Goal: Contribute content: Add original content to the website for others to see

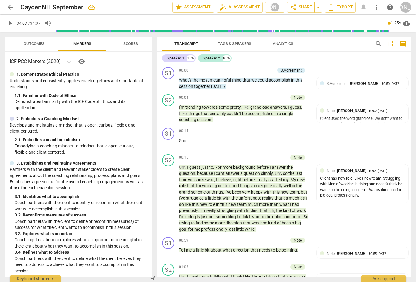
scroll to position [4029, 0]
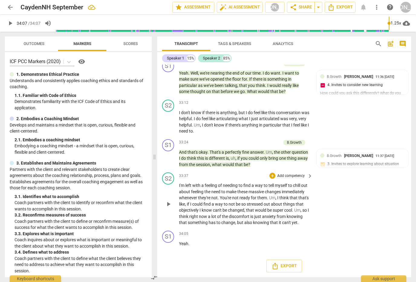
click at [169, 201] on span "play_arrow" at bounding box center [168, 204] width 7 height 7
type input "2047"
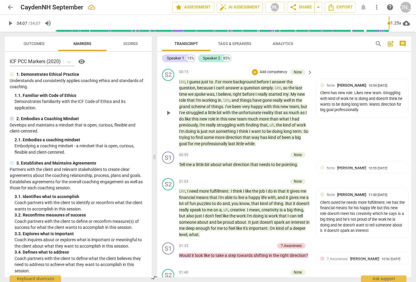
scroll to position [0, 0]
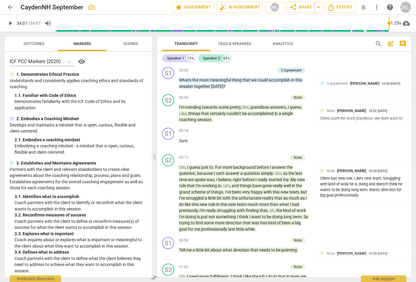
click at [390, 42] on span "post_add" at bounding box center [390, 43] width 7 height 7
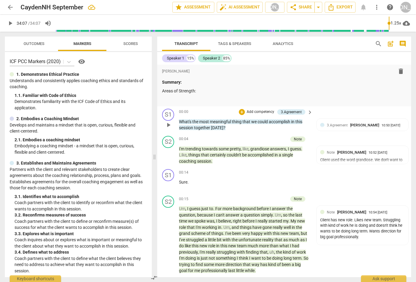
click at [243, 110] on div "+ Add competency" at bounding box center [257, 112] width 36 height 6
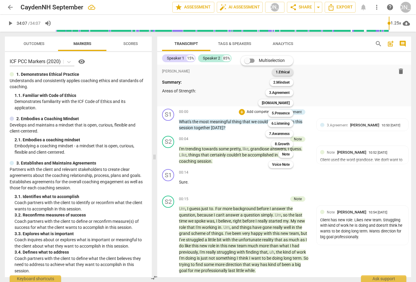
click at [282, 70] on b "1.Ethical" at bounding box center [282, 72] width 14 height 7
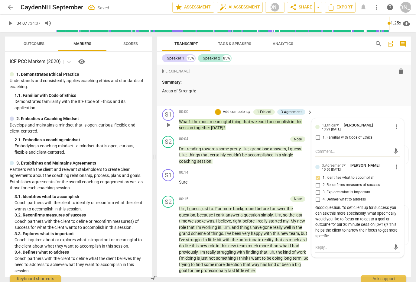
click at [313, 136] on input "1. Familiar with Code of Ethics" at bounding box center [318, 137] width 10 height 7
drag, startPoint x: 314, startPoint y: 136, endPoint x: 319, endPoint y: 147, distance: 11.5
click at [314, 137] on input "1. Familiar with Code of Ethics" at bounding box center [318, 137] width 10 height 7
checkbox input "true"
click at [327, 153] on textarea at bounding box center [352, 152] width 75 height 6
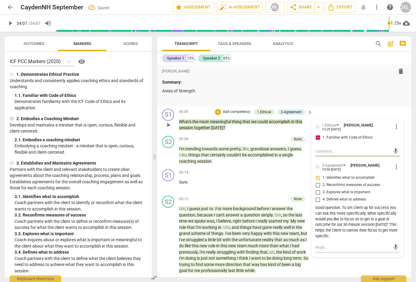
type textarea "Y"
type textarea "Yo"
type textarea "You"
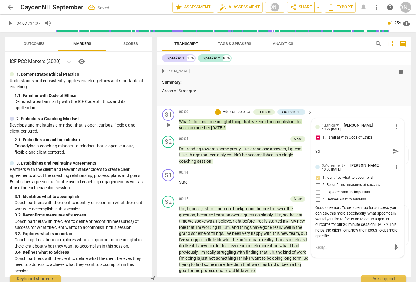
type textarea "You"
type textarea "You w"
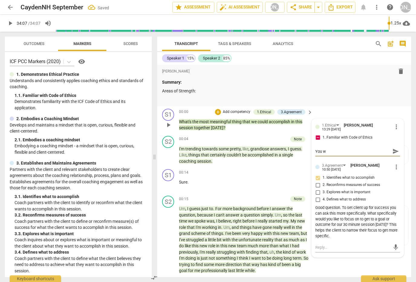
type textarea "You wi"
type textarea "You wil"
type textarea "You will"
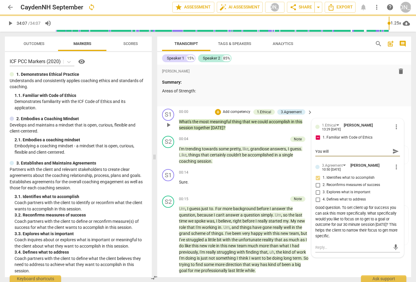
type textarea "You will w"
type textarea "You will wa"
type textarea "You will want"
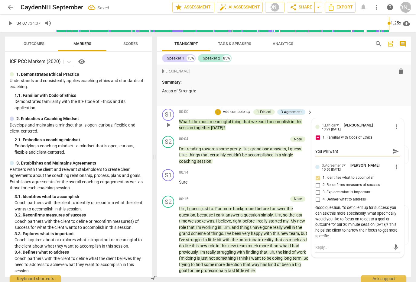
type textarea "You will want t"
type textarea "You will want to"
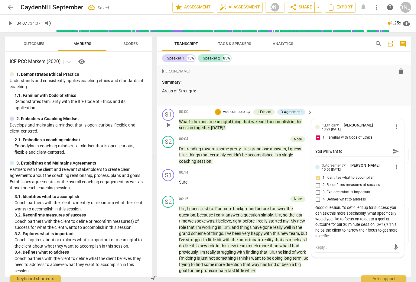
type textarea "You will want to"
type textarea "You will want to m"
type textarea "You will want to ma"
type textarea "You will want to mak"
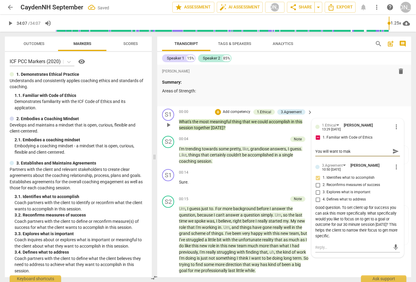
type textarea "You will want to make"
type textarea "You will want to make a"
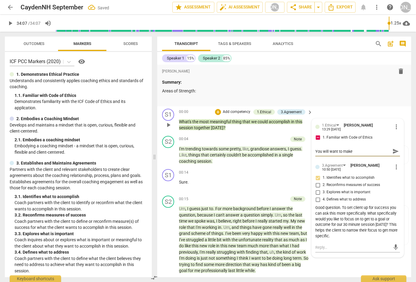
type textarea "You will want to make a"
type textarea "You will want to make an"
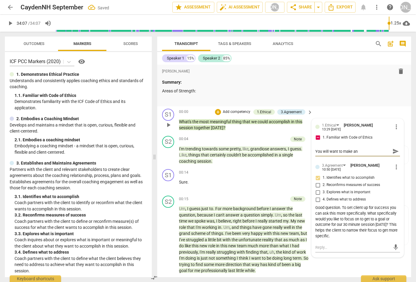
type textarea "You will want to make an"
type textarea "You will want to make a"
type textarea "You will want to make"
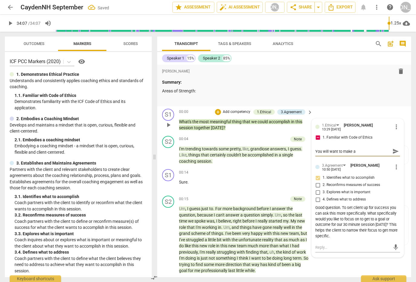
type textarea "You will want to make"
type textarea "You will want to mak"
type textarea "You will want to ma"
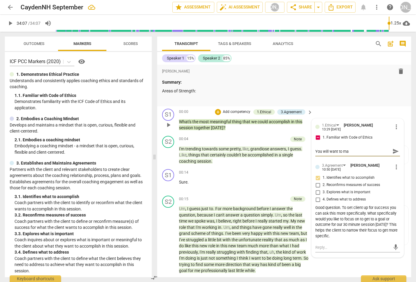
type textarea "You will want to m"
type textarea "You will want to me"
type textarea "You will want to men"
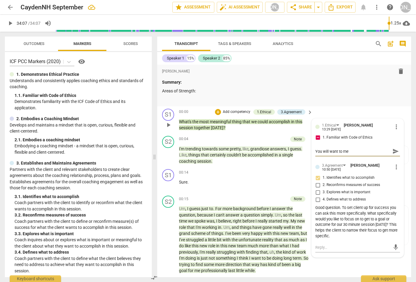
type textarea "You will want to men"
type textarea "You will want to ment"
type textarea "You will want to menti"
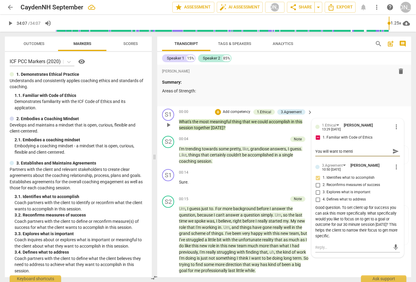
type textarea "You will want to mentio"
type textarea "You will want to mention"
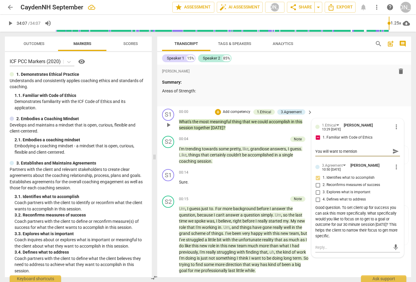
type textarea "You will want to mention"
type textarea "You will want to mention c"
type textarea "You will want to mention co"
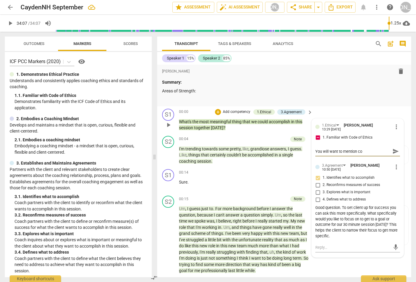
type textarea "You will want to mention con"
type textarea "You will want to mention conf"
type textarea "You will want to mention [PERSON_NAME]"
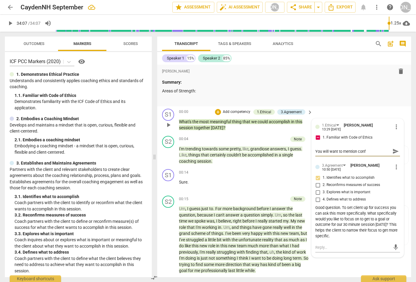
type textarea "You will want to mention [PERSON_NAME]"
type textarea "You will want to mention confid"
type textarea "You will want to mention confide"
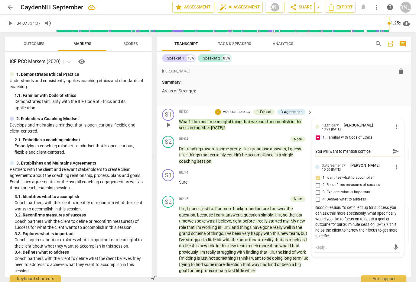
type textarea "You will want to mention confiden"
type textarea "You will want to mention confident"
type textarea "You will want to mention confidenti"
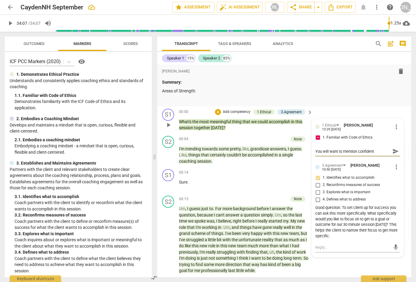
type textarea "You will want to mention confidenti"
type textarea "You will want to mention confidentia"
type textarea "You will want to mention confidential"
type textarea "You will want to mention confidentiali"
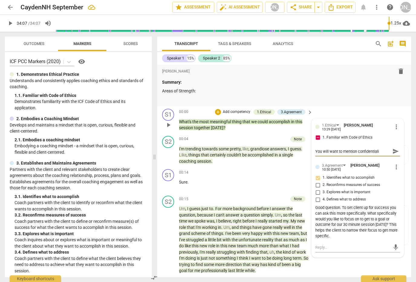
type textarea "You will want to mention confidentialit"
type textarea "You will want to mention confidentiality"
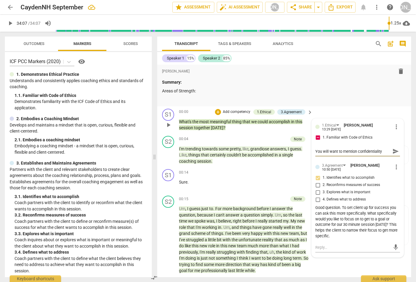
type textarea "You will want to mention confidentiality"
type textarea "You will want to mention confidentiality a"
type textarea "You will want to mention confidentiality an"
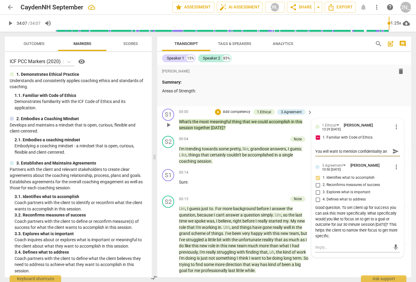
type textarea "You will want to mention confidentiality and"
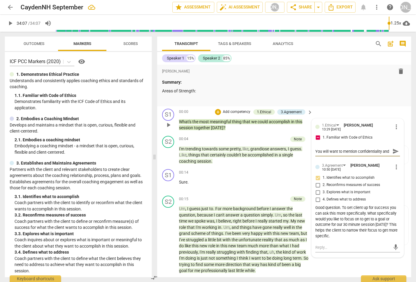
type textarea "You will want to mention confidentiality and t"
type textarea "You will want to mention confidentiality and th"
type textarea "You will want to mention confidentiality and tha"
type textarea "You will want to mention confidentiality and that"
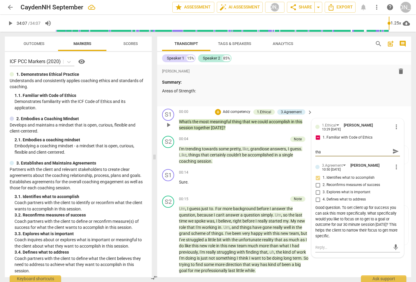
type textarea "You will want to mention confidentiality and that"
type textarea "You will want to mention confidentiality and that t"
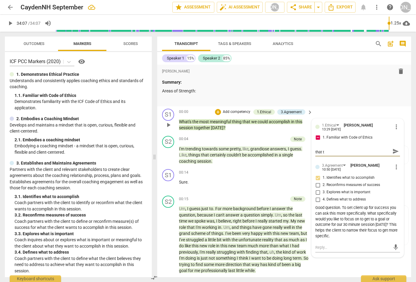
type textarea "You will want to mention confidentiality and that th"
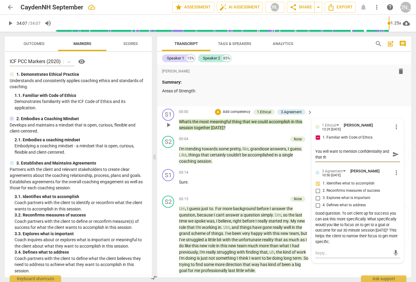
type textarea "You will want to mention confidentiality and that the"
type textarea "You will want to mention confidentiality and that the s"
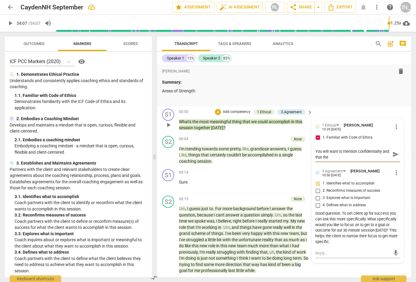
type textarea "You will want to mention confidentiality and that the s"
type textarea "You will want to mention confidentiality and that the se"
type textarea "You will want to mention confidentiality and that the ses"
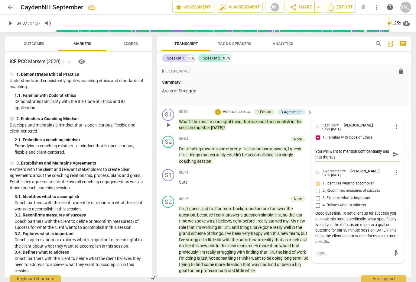
type textarea "You will want to mention confidentiality and that the sess"
type textarea "You will want to mention confidentiality and that the sessi"
type textarea "You will want to mention confidentiality and that the sessio"
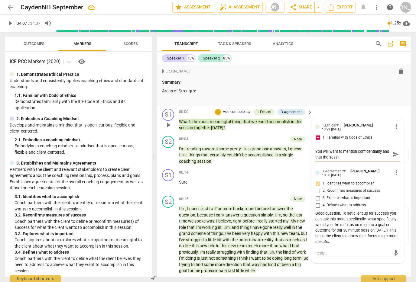
type textarea "You will want to mention confidentiality and that the sessio"
type textarea "You will want to mention confidentiality and that the session"
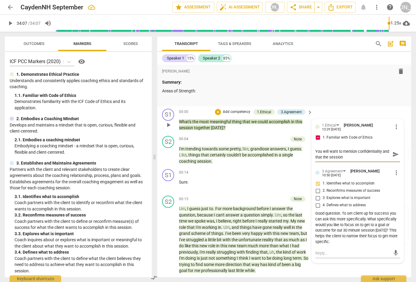
type textarea "You will want to mention confidentiality and that the session i"
type textarea "You will want to mention confidentiality and that the session is"
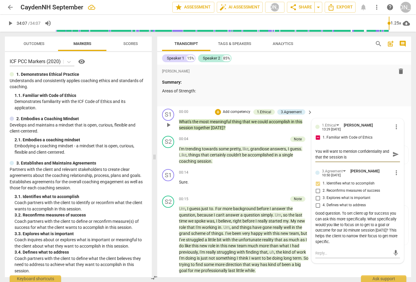
type textarea "You will want to mention confidentiality and that the session is"
type textarea "You will want to mention confidentiality and that the session is b"
type textarea "You will want to mention confidentiality and that the session is be"
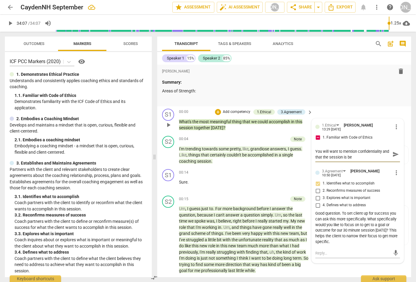
type textarea "You will want to mention confidentiality and that the session is bei"
type textarea "You will want to mention confidentiality and that the session is bein"
type textarea "You will want to mention confidentiality and that the session is being"
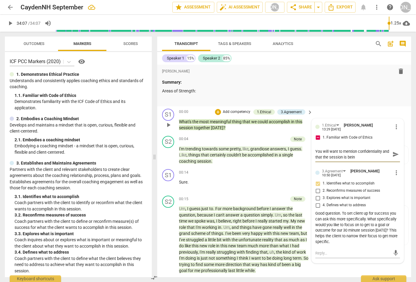
type textarea "You will want to mention confidentiality and that the session is being"
type textarea "You will want to mention confidentiality and that the session is being r"
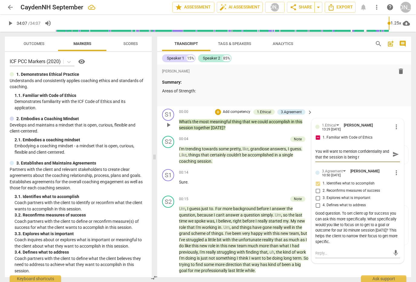
type textarea "You will want to mention confidentiality and that the session is being re"
type textarea "You will want to mention confidentiality and that the session is being rec"
type textarea "You will want to mention confidentiality and that the session is being reco"
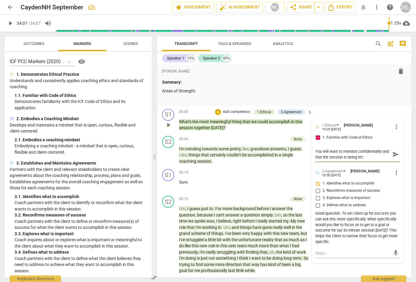
type textarea "You will want to mention confidentiality and that the session is being reco"
type textarea "You will want to mention confidentiality and that the session is being recor"
type textarea "You will want to mention confidentiality and that the session is being record"
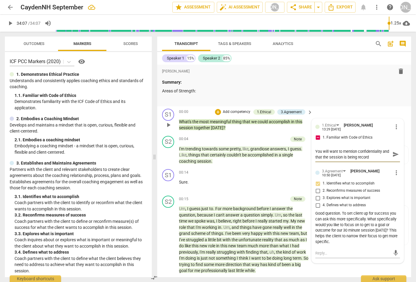
type textarea "You will want to mention confidentiality and that the session is being recordi"
type textarea "You will want to mention confidentiality and that the session is being record"
type textarea "You will want to mention confidentiality and that the session is being recorde"
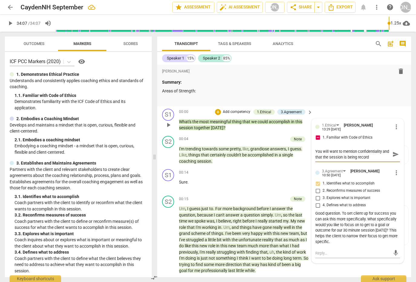
type textarea "You will want to mention confidentiality and that the session is being recorde"
type textarea "You will want to mention confidentiality and that the session is being recorded"
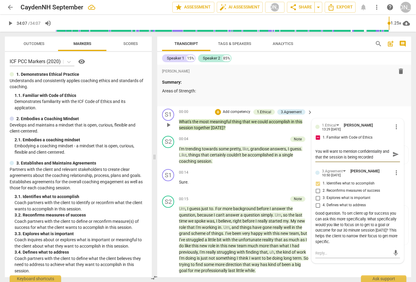
type textarea "You will want to mention confidentiality and that the session is being recorded…"
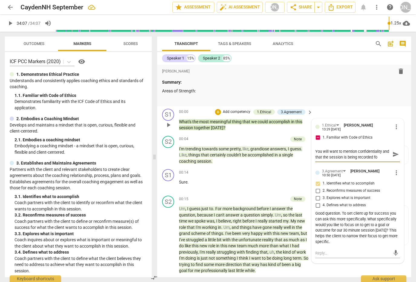
type textarea "You will want to mention confidentiality and that the session is being recorded…"
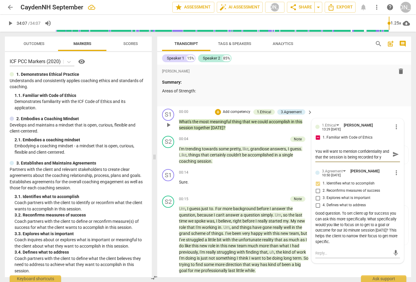
type textarea "You will want to mention confidentiality and that the session is being recorded…"
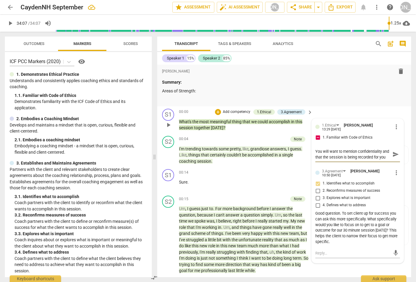
type textarea "You will want to mention confidentiality and that the session is being recorded…"
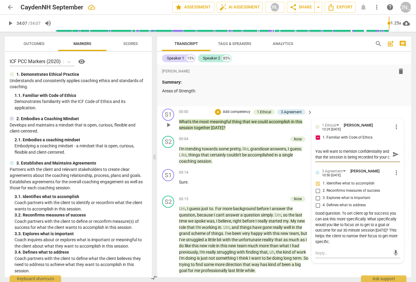
type textarea "You will want to mention confidentiality and that the session is being recorded…"
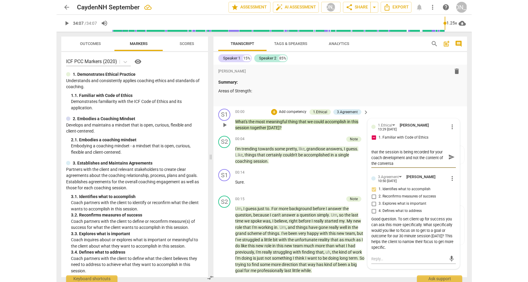
scroll to position [0, 0]
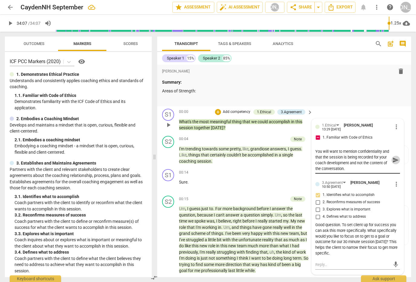
click at [392, 158] on span "send" at bounding box center [395, 160] width 7 height 7
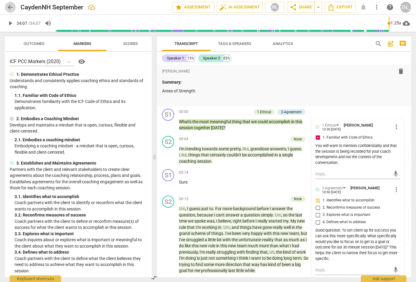
click at [10, 7] on span "arrow_back" at bounding box center [10, 7] width 7 height 7
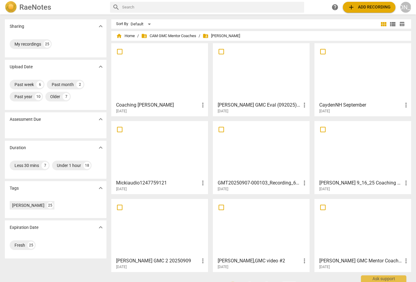
click at [262, 158] on div at bounding box center [261, 149] width 92 height 53
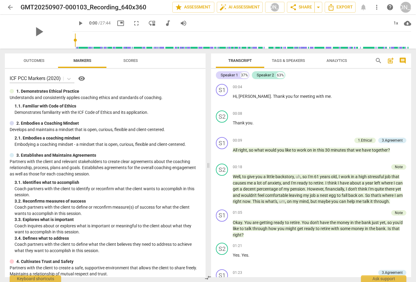
click at [390, 59] on span "post_add" at bounding box center [390, 60] width 7 height 7
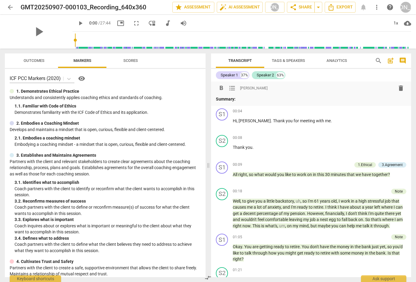
click at [414, 121] on div "Transcript Tags & Speakers Analytics search post_add comment Speaker 1 37% Spea…" at bounding box center [311, 165] width 207 height 233
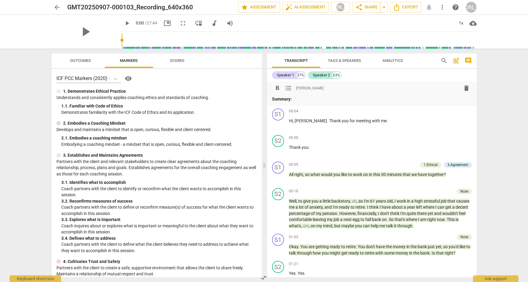
click at [309, 99] on p "Summary:" at bounding box center [372, 99] width 200 height 6
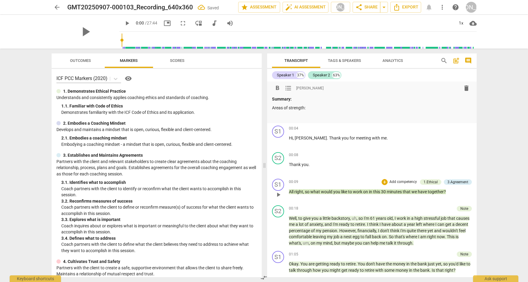
click at [415, 179] on div "1.Ethical" at bounding box center [431, 181] width 14 height 5
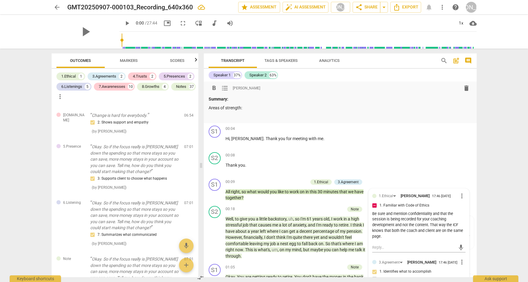
drag, startPoint x: 246, startPoint y: 107, endPoint x: 260, endPoint y: 108, distance: 13.4
click at [247, 107] on p "Areas of strength:" at bounding box center [340, 108] width 263 height 6
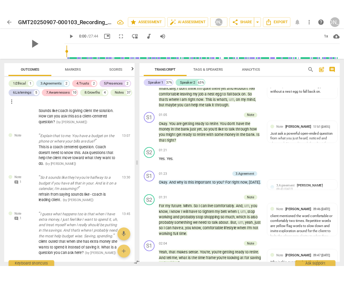
scroll to position [243, 0]
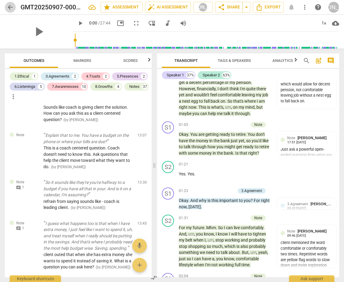
click at [8, 6] on span "arrow_back" at bounding box center [10, 7] width 7 height 7
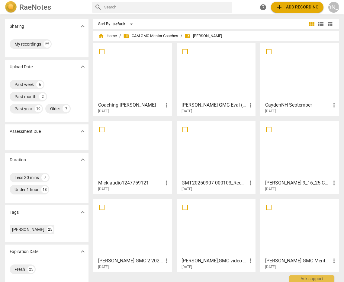
click at [302, 74] on div at bounding box center [299, 71] width 75 height 53
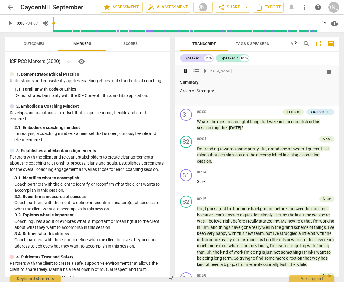
click at [217, 92] on p "Areas of Strength:" at bounding box center [257, 91] width 155 height 6
click at [40, 43] on span "Outcomes" at bounding box center [34, 43] width 21 height 5
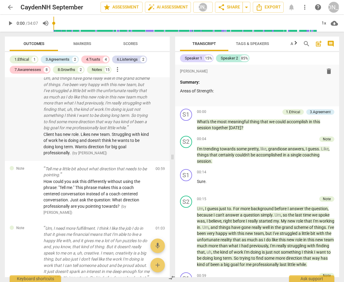
scroll to position [235, 0]
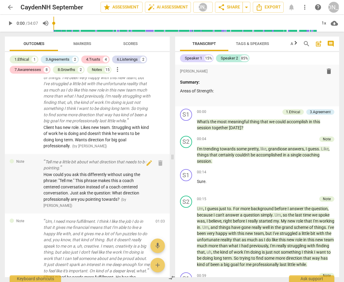
click at [104, 191] on span "How could you ask this differently without using the phrase: "Tell me." This ph…" at bounding box center [91, 187] width 97 height 30
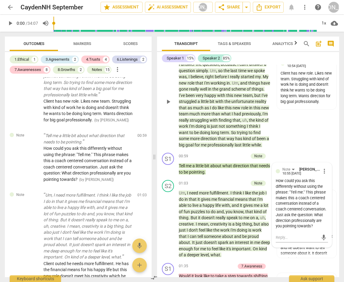
scroll to position [191, 0]
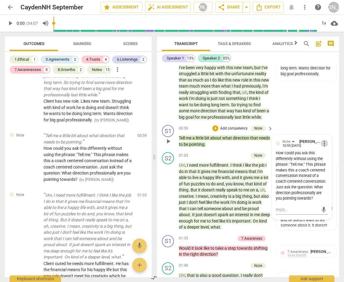
click at [323, 147] on span "more_vert" at bounding box center [324, 143] width 7 height 7
click at [326, 146] on li "Edit" at bounding box center [328, 149] width 21 height 11
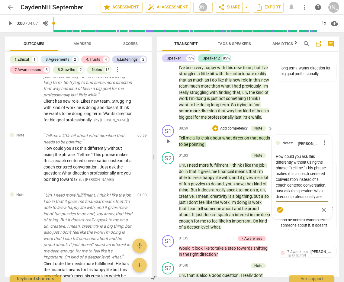
drag, startPoint x: 298, startPoint y: 192, endPoint x: 296, endPoint y: 188, distance: 3.9
click at [306, 191] on textarea "How could you ask this differently without using the phrase: "Tell me." This ph…" at bounding box center [302, 177] width 52 height 46
click at [276, 214] on span "check_circle" at bounding box center [279, 209] width 7 height 7
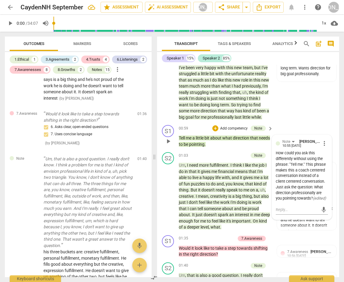
scroll to position [0, 0]
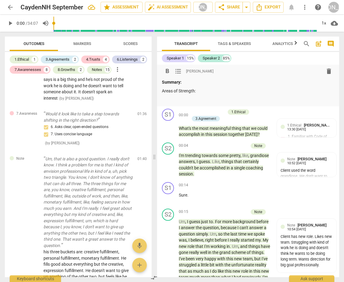
click at [171, 97] on p at bounding box center [248, 99] width 172 height 6
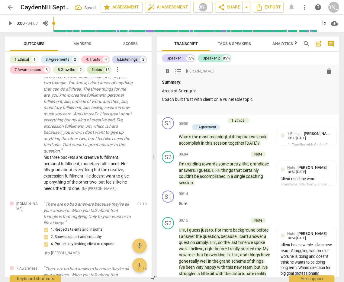
scroll to position [616, 0]
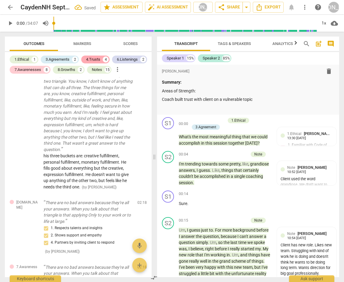
click at [99, 56] on div "4.Trusts 4" at bounding box center [95, 60] width 28 height 8
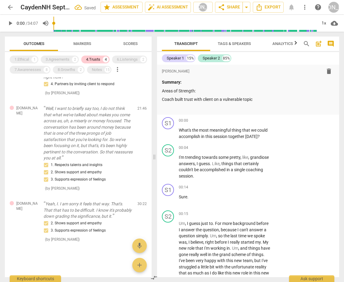
scroll to position [0, 0]
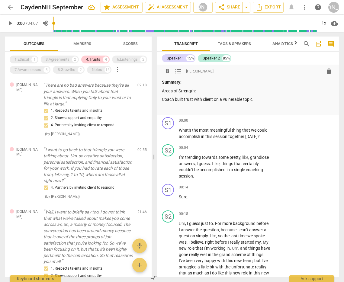
drag, startPoint x: 193, startPoint y: 100, endPoint x: 211, endPoint y: 98, distance: 17.6
click at [193, 100] on p "Coach built trust with client on a vulnerable topic" at bounding box center [248, 99] width 172 height 6
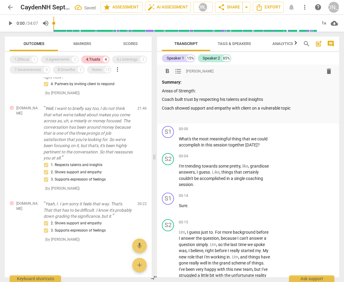
scroll to position [110, 0]
click at [126, 60] on div "6.Listenings" at bounding box center [127, 59] width 21 height 6
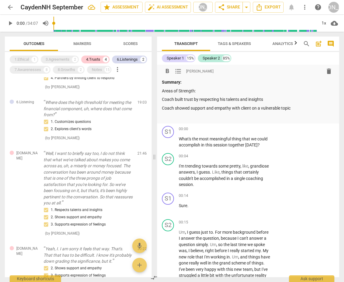
drag, startPoint x: 175, startPoint y: 115, endPoint x: 221, endPoint y: 78, distance: 58.2
click at [176, 114] on p at bounding box center [248, 117] width 172 height 6
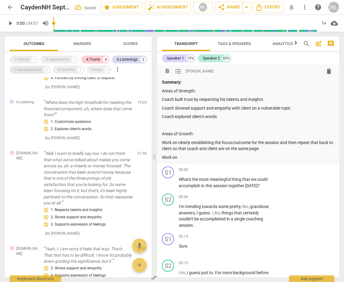
click at [21, 68] on div "7.Awarenesses" at bounding box center [27, 70] width 27 height 6
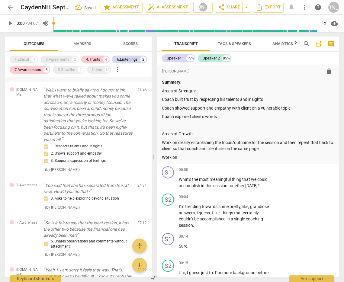
scroll to position [623, 0]
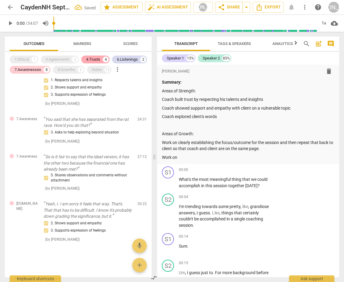
click at [96, 60] on div "4.Trusts" at bounding box center [93, 59] width 14 height 6
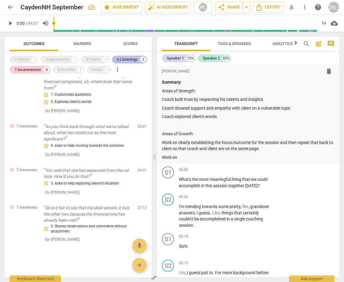
click at [123, 59] on div "6.Listenings" at bounding box center [127, 59] width 21 height 6
click at [70, 67] on div "8.Growths" at bounding box center [67, 70] width 18 height 6
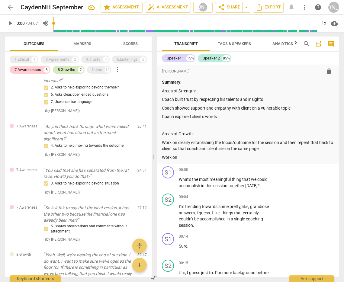
scroll to position [292, 0]
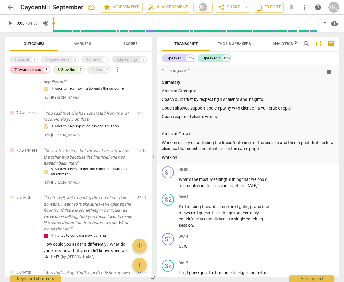
click at [130, 59] on div "6.Listenings" at bounding box center [127, 59] width 21 height 6
drag, startPoint x: 31, startPoint y: 68, endPoint x: 41, endPoint y: 70, distance: 10.1
click at [31, 68] on div "7.Awarenesses" at bounding box center [27, 70] width 27 height 6
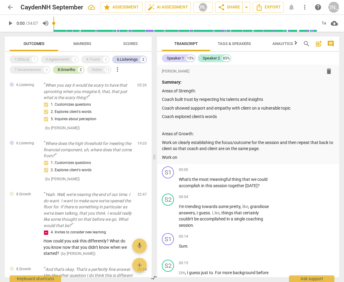
click at [65, 68] on div "8.Growths" at bounding box center [67, 70] width 18 height 6
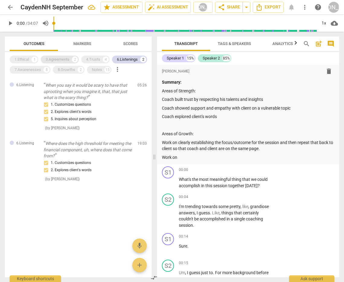
click at [53, 58] on div "3.Agreements" at bounding box center [58, 59] width 24 height 6
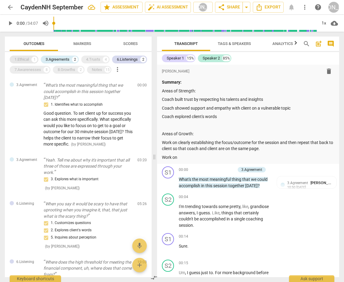
click at [25, 59] on div "1.Ethical" at bounding box center [21, 59] width 14 height 6
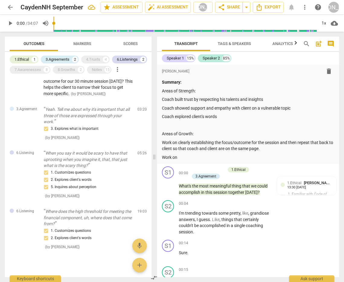
scroll to position [127, 0]
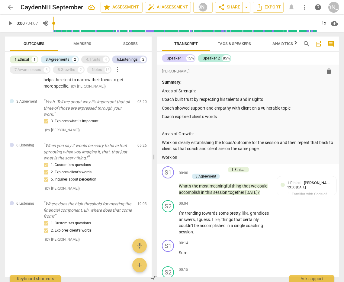
click at [94, 57] on div "4.Trusts" at bounding box center [93, 59] width 14 height 6
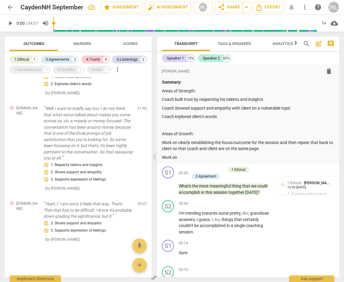
scroll to position [406, 0]
drag, startPoint x: 125, startPoint y: 58, endPoint x: 126, endPoint y: 61, distance: 3.1
click at [125, 58] on div "6.Listenings" at bounding box center [127, 59] width 21 height 6
click at [129, 58] on div "6.Listenings" at bounding box center [127, 59] width 21 height 6
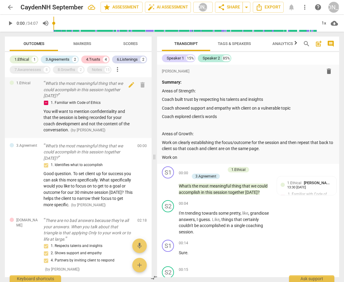
scroll to position [0, 0]
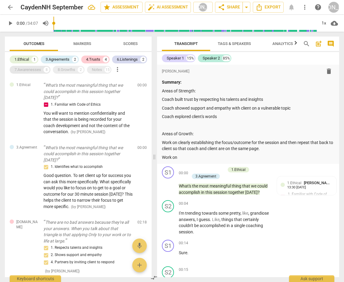
click at [31, 68] on div "7.Awarenesses" at bounding box center [27, 70] width 27 height 6
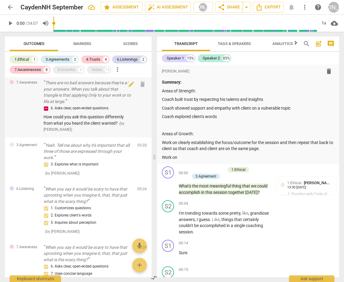
scroll to position [247, 0]
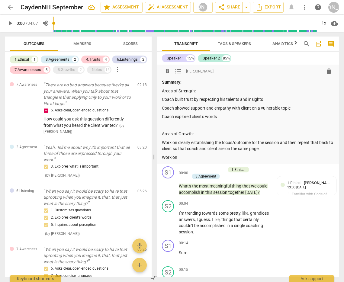
drag, startPoint x: 181, startPoint y: 157, endPoint x: 206, endPoint y: 144, distance: 27.8
click at [182, 157] on p "Work on" at bounding box center [248, 157] width 172 height 6
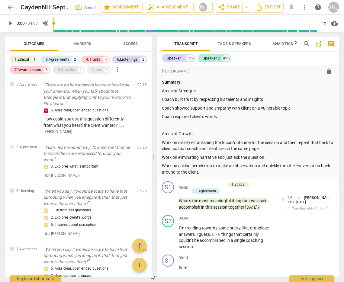
click at [71, 68] on div "8.Growths" at bounding box center [67, 70] width 18 height 6
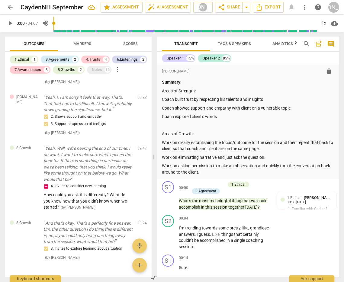
scroll to position [941, 0]
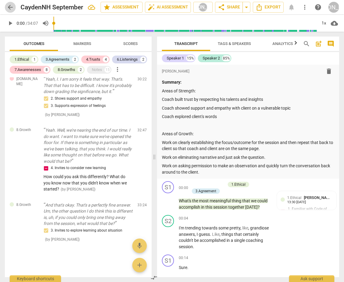
click at [7, 6] on span "arrow_back" at bounding box center [10, 7] width 7 height 7
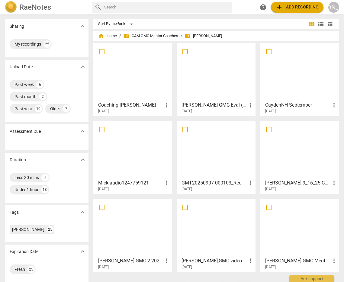
click at [221, 151] on div at bounding box center [216, 149] width 75 height 53
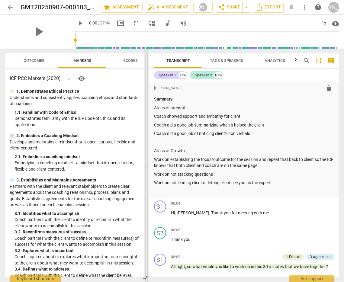
drag, startPoint x: 172, startPoint y: 165, endPoint x: 146, endPoint y: 163, distance: 26.0
click at [146, 163] on span at bounding box center [147, 165] width 4 height 233
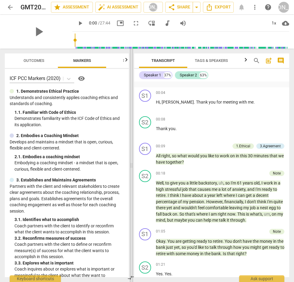
scroll to position [105, 0]
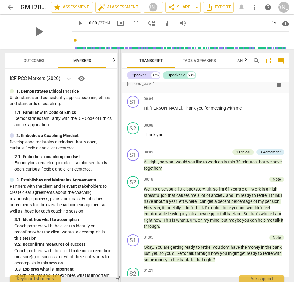
drag, startPoint x: 146, startPoint y: 165, endPoint x: 119, endPoint y: 165, distance: 26.9
click at [119, 165] on span at bounding box center [120, 165] width 4 height 233
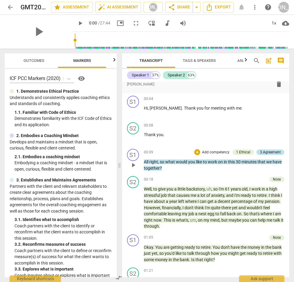
click at [264, 150] on div "3.Agreement" at bounding box center [270, 151] width 21 height 5
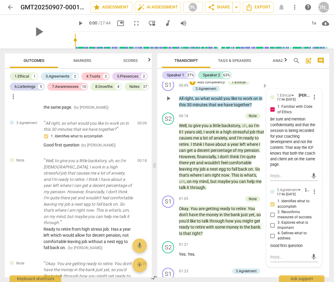
scroll to position [175, 0]
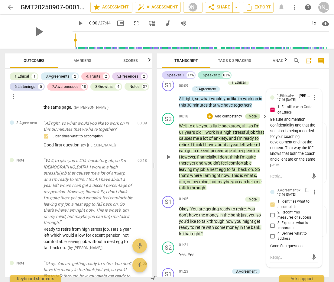
click at [253, 115] on div "Note" at bounding box center [253, 116] width 8 height 5
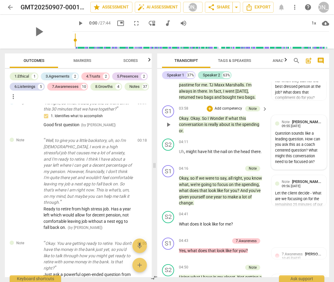
scroll to position [845, 0]
click at [313, 145] on div "Question sounds like a leading question. How can you ask this as a coach center…" at bounding box center [299, 148] width 48 height 34
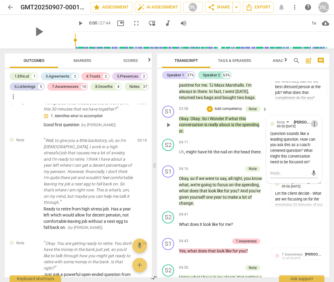
click at [313, 127] on span "more_vert" at bounding box center [313, 123] width 7 height 7
click at [313, 128] on li "Edit" at bounding box center [318, 129] width 21 height 11
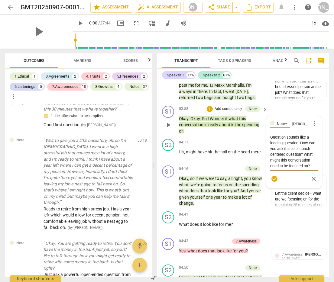
drag, startPoint x: 279, startPoint y: 160, endPoint x: 281, endPoint y: 163, distance: 3.2
click at [271, 161] on textarea "Question sounds like a leading question. How can you ask this as a coach center…" at bounding box center [294, 151] width 48 height 34
click at [273, 182] on span "check_circle" at bounding box center [274, 178] width 7 height 7
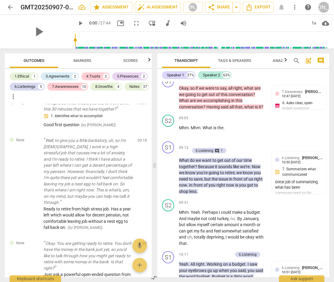
scroll to position [1807, 0]
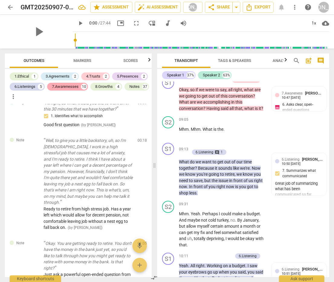
click at [69, 86] on div "7.Awarenesses" at bounding box center [65, 87] width 27 height 6
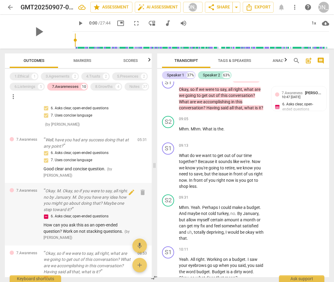
scroll to position [0, 0]
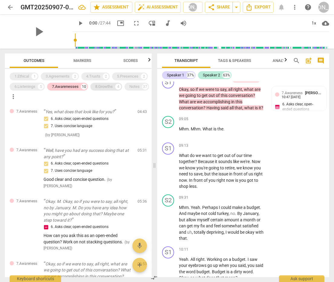
click at [106, 86] on div "8.Growths" at bounding box center [104, 87] width 18 height 6
drag, startPoint x: 102, startPoint y: 85, endPoint x: 101, endPoint y: 89, distance: 3.7
click at [102, 86] on div "8.Growths" at bounding box center [104, 87] width 18 height 6
click at [76, 84] on div "7.Awarenesses" at bounding box center [65, 87] width 27 height 6
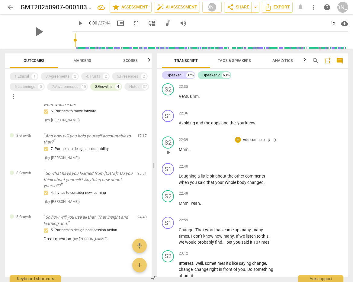
scroll to position [3852, 0]
click at [8, 5] on span "arrow_back" at bounding box center [10, 7] width 7 height 7
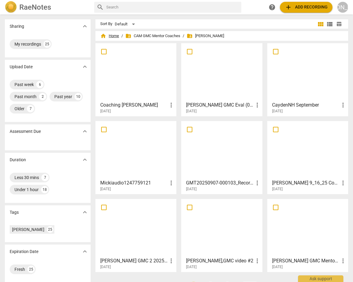
click at [110, 34] on span "home Home" at bounding box center [109, 36] width 19 height 6
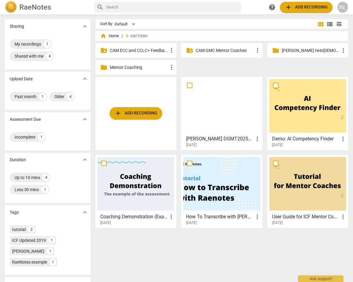
click at [294, 50] on p "[PERSON_NAME] twin[DEMOGRAPHIC_DATA] email" at bounding box center [311, 50] width 58 height 6
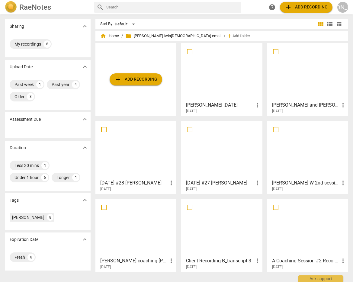
click at [214, 84] on div at bounding box center [221, 71] width 77 height 53
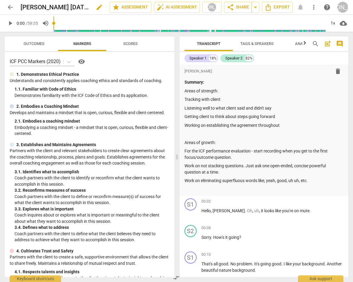
click at [96, 6] on span "edit" at bounding box center [99, 7] width 7 height 7
click at [21, 5] on input "[PERSON_NAME] [DATE]" at bounding box center [52, 7] width 63 height 11
click at [85, 6] on span "done" at bounding box center [88, 7] width 7 height 7
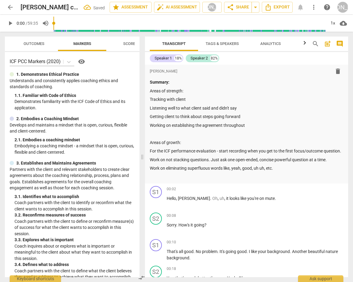
drag, startPoint x: 160, startPoint y: 154, endPoint x: 149, endPoint y: 152, distance: 10.5
click at [143, 153] on span at bounding box center [142, 157] width 4 height 250
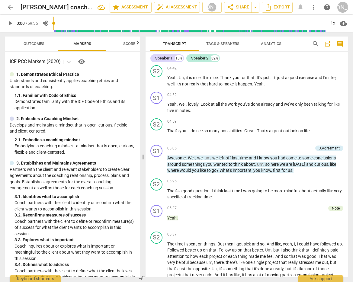
scroll to position [1021, 0]
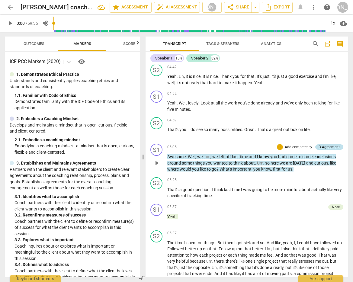
click at [325, 150] on div "3.Agreement" at bounding box center [329, 146] width 21 height 5
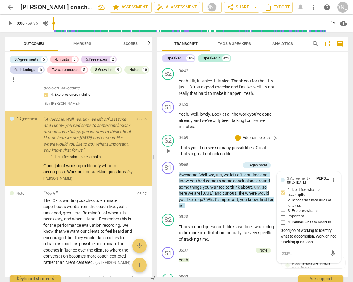
scroll to position [174, 0]
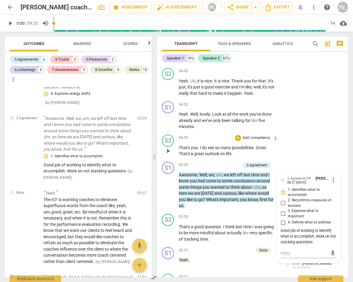
click at [300, 156] on div "S2 play_arrow pause 04:59 + Add competency keyboard_arrow_right That's you . I …" at bounding box center [252, 145] width 191 height 27
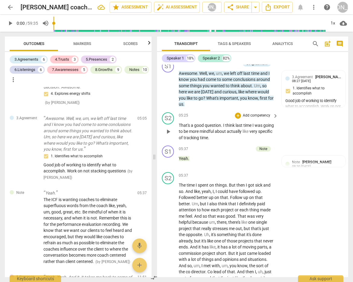
scroll to position [1297, 0]
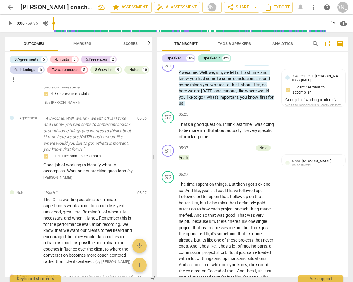
click at [62, 68] on div "7.Awarenesses" at bounding box center [65, 70] width 27 height 6
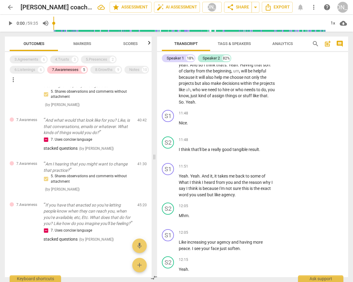
scroll to position [2267, 0]
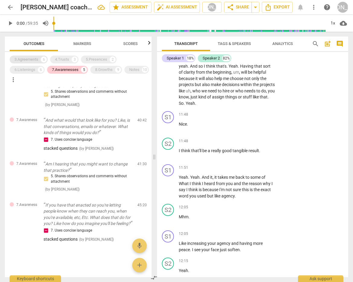
click at [35, 59] on div "3.Agreements" at bounding box center [26, 59] width 24 height 6
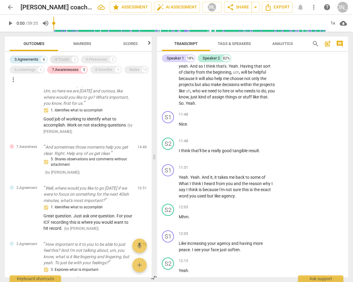
scroll to position [142, 0]
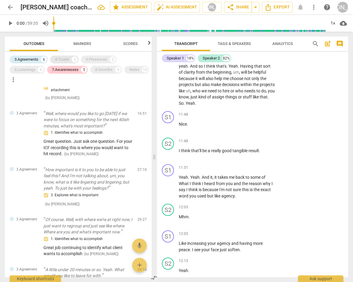
drag, startPoint x: 57, startPoint y: 59, endPoint x: 66, endPoint y: 59, distance: 8.5
click at [57, 59] on div "4.Trusts" at bounding box center [62, 59] width 14 height 6
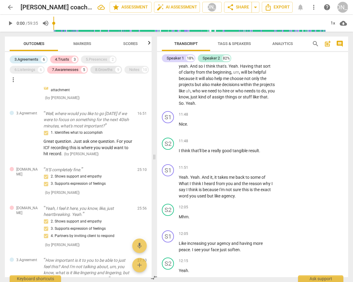
drag, startPoint x: 98, startPoint y: 58, endPoint x: 101, endPoint y: 67, distance: 9.3
click at [98, 59] on div "5.Presences" at bounding box center [96, 59] width 21 height 6
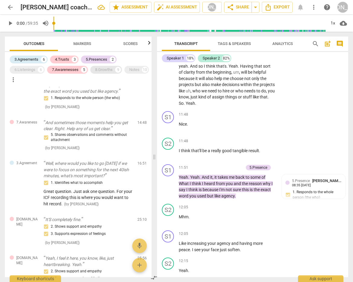
scroll to position [198, 0]
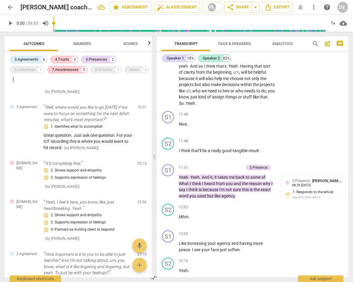
drag, startPoint x: 101, startPoint y: 71, endPoint x: 86, endPoint y: 73, distance: 15.2
click at [101, 71] on div "8.Growths" at bounding box center [104, 70] width 18 height 6
drag, startPoint x: 31, startPoint y: 67, endPoint x: 26, endPoint y: 77, distance: 11.4
click at [31, 68] on div "6.Listenings" at bounding box center [24, 70] width 21 height 6
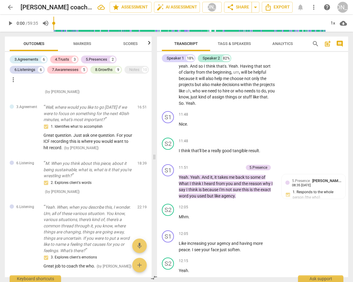
drag, startPoint x: 24, startPoint y: 79, endPoint x: 38, endPoint y: 81, distance: 13.5
click at [129, 73] on div "Notes" at bounding box center [134, 70] width 10 height 6
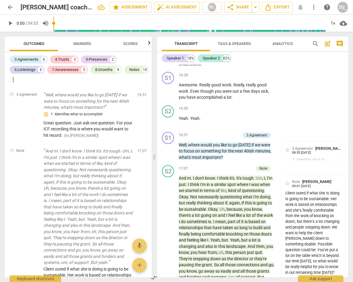
scroll to position [3244, 0]
click at [66, 69] on div "7.Awarenesses" at bounding box center [65, 70] width 27 height 6
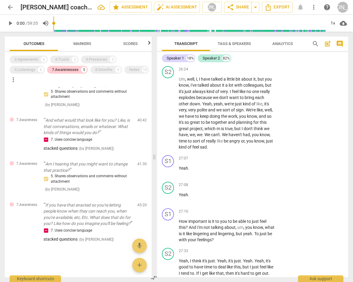
scroll to position [4525, 0]
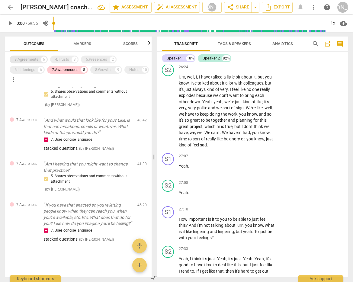
click at [26, 59] on div "3.Agreements" at bounding box center [26, 59] width 24 height 6
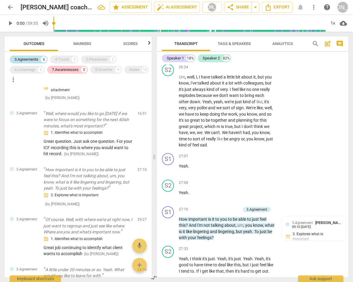
click at [26, 57] on div "3.Agreements" at bounding box center [26, 59] width 24 height 6
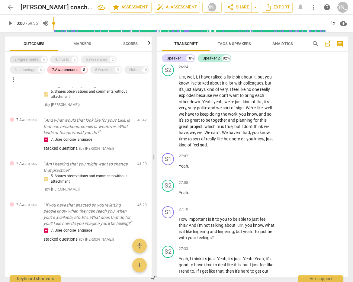
scroll to position [67, 0]
click at [27, 59] on div "3.Agreements" at bounding box center [26, 59] width 24 height 6
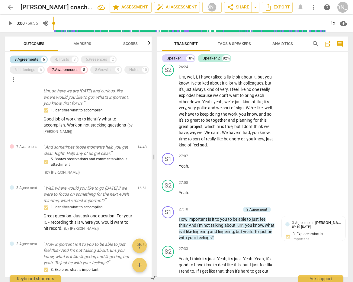
scroll to position [142, 0]
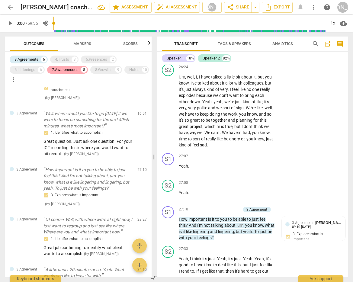
click at [64, 72] on div "7.Awarenesses" at bounding box center [65, 70] width 27 height 6
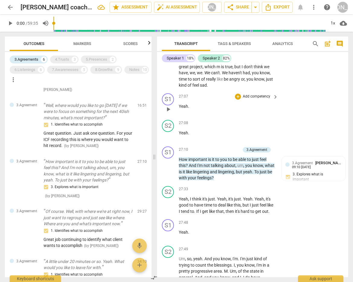
scroll to position [4584, 0]
click at [63, 59] on div "4.Trusts" at bounding box center [62, 59] width 14 height 6
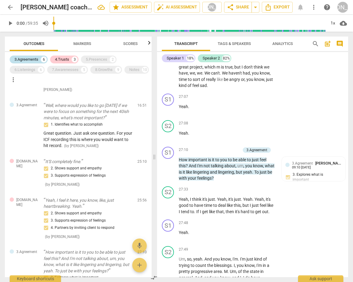
click at [30, 59] on div "3.Agreements" at bounding box center [26, 59] width 24 height 6
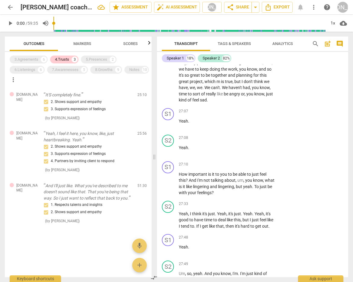
scroll to position [4563, 0]
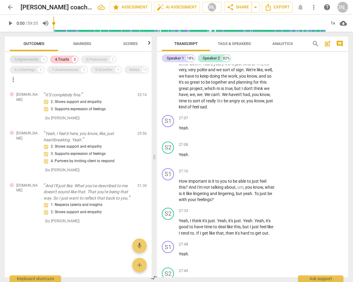
click at [28, 58] on div "3.Agreements" at bounding box center [26, 59] width 24 height 6
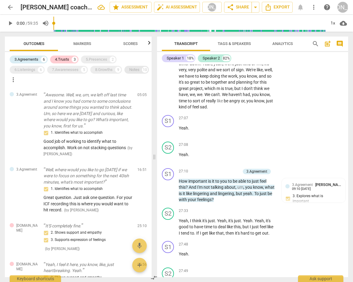
click at [129, 73] on div "Notes" at bounding box center [134, 70] width 10 height 6
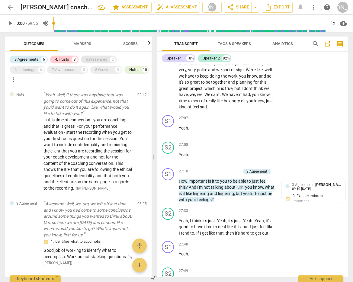
click at [95, 58] on div "5.Presences" at bounding box center [96, 59] width 21 height 6
click at [104, 68] on div "8.Growths" at bounding box center [104, 70] width 18 height 6
click at [72, 68] on div "7.Awarenesses" at bounding box center [65, 70] width 27 height 6
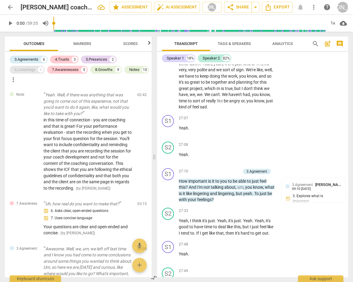
click at [32, 69] on div "6.Listenings" at bounding box center [24, 70] width 21 height 6
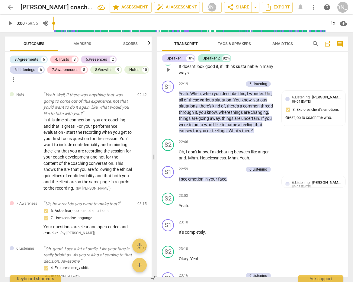
scroll to position [3858, 0]
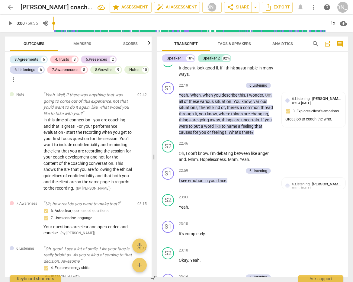
drag, startPoint x: 90, startPoint y: 59, endPoint x: 100, endPoint y: 63, distance: 11.5
click at [90, 59] on div "5.Presences" at bounding box center [96, 59] width 21 height 6
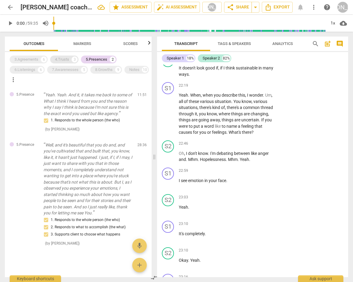
click at [67, 59] on div "4.Trusts" at bounding box center [62, 59] width 14 height 6
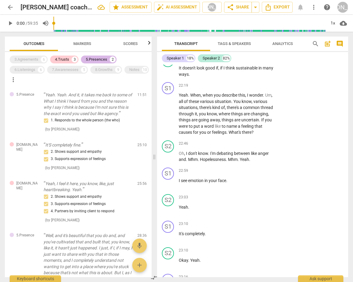
click at [103, 57] on div "5.Presences" at bounding box center [96, 59] width 21 height 6
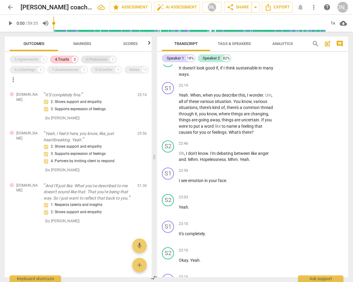
click at [97, 57] on div "5.Presences" at bounding box center [96, 59] width 21 height 6
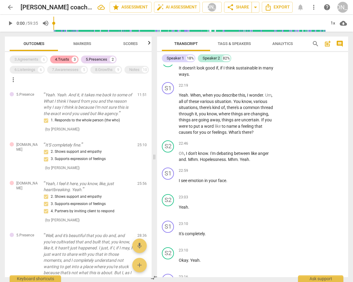
click at [66, 56] on div "4.Trusts" at bounding box center [62, 59] width 14 height 6
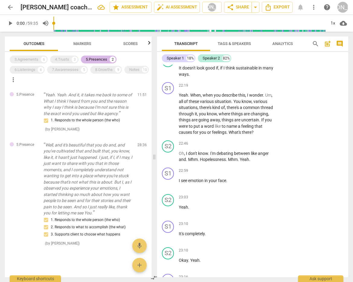
click at [92, 61] on div "5.Presences" at bounding box center [96, 59] width 21 height 6
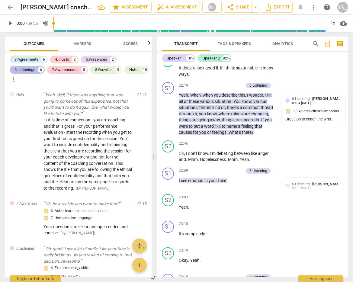
click at [23, 69] on div "6.Listenings" at bounding box center [24, 70] width 21 height 6
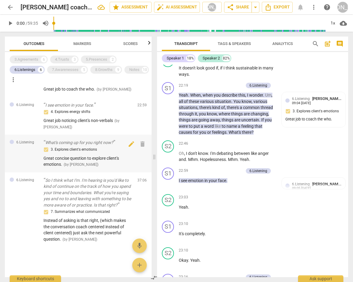
scroll to position [165, 0]
click at [63, 69] on div "7.Awarenesses" at bounding box center [65, 70] width 27 height 6
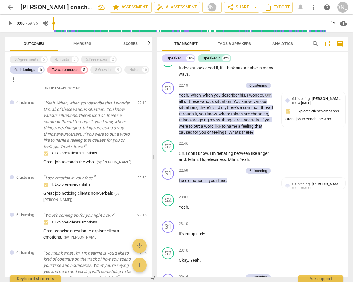
scroll to position [251, 0]
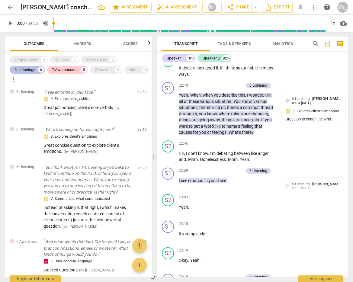
drag, startPoint x: 26, startPoint y: 70, endPoint x: 30, endPoint y: 71, distance: 4.8
click at [26, 70] on div "6.Listenings" at bounding box center [24, 70] width 21 height 6
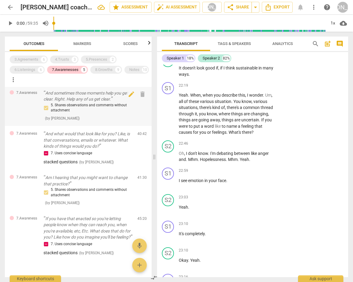
scroll to position [67, 0]
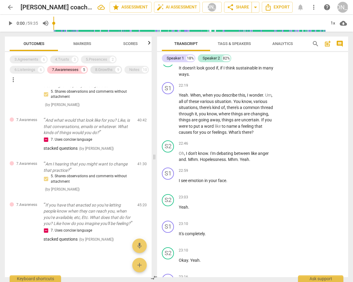
click at [105, 69] on div "8.Growths" at bounding box center [104, 70] width 18 height 6
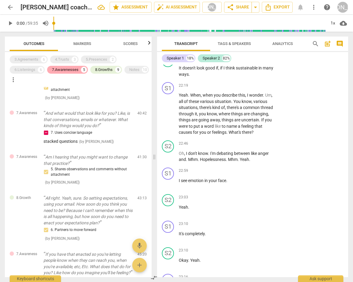
drag, startPoint x: 68, startPoint y: 67, endPoint x: 72, endPoint y: 70, distance: 4.5
click at [69, 67] on div "7.Awarenesses" at bounding box center [65, 70] width 27 height 6
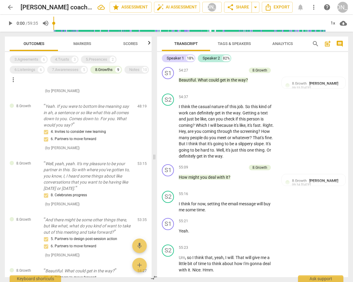
scroll to position [10131, 0]
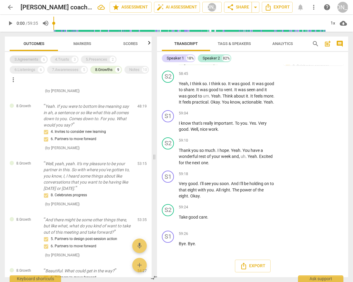
click at [23, 56] on div "3.Agreements 6" at bounding box center [29, 60] width 38 height 8
drag, startPoint x: 59, startPoint y: 58, endPoint x: 76, endPoint y: 59, distance: 17.8
click at [60, 58] on div "4.Trusts" at bounding box center [62, 59] width 14 height 6
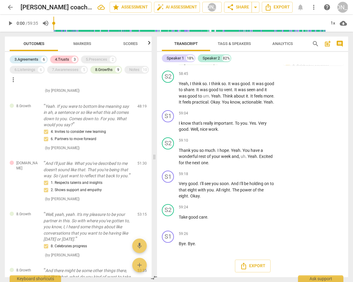
drag, startPoint x: 94, startPoint y: 58, endPoint x: 80, endPoint y: 63, distance: 14.9
click at [94, 58] on div "5.Presences" at bounding box center [96, 59] width 21 height 6
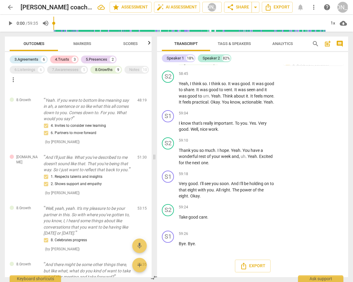
drag, startPoint x: 71, startPoint y: 67, endPoint x: 50, endPoint y: 71, distance: 21.4
click at [71, 67] on div "7.Awarenesses" at bounding box center [65, 70] width 27 height 6
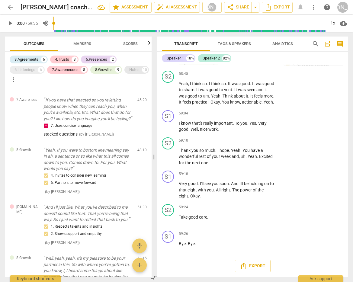
drag, startPoint x: 34, startPoint y: 67, endPoint x: 17, endPoint y: 80, distance: 21.3
click at [34, 68] on div "6.Listenings" at bounding box center [24, 70] width 21 height 6
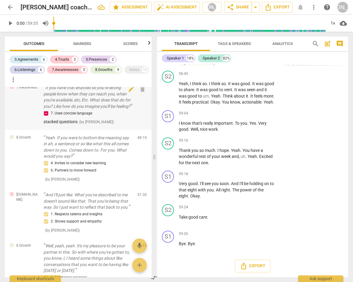
drag, startPoint x: 20, startPoint y: 79, endPoint x: 88, endPoint y: 103, distance: 72.6
click at [129, 73] on div "Notes" at bounding box center [134, 70] width 10 height 6
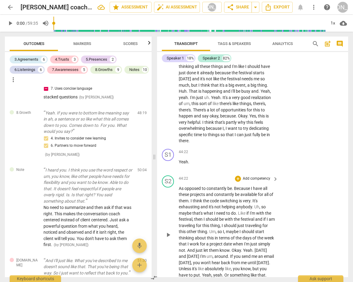
scroll to position [7309, 0]
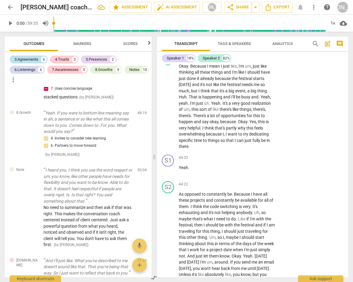
click at [28, 58] on div "3.Agreements" at bounding box center [26, 59] width 24 height 6
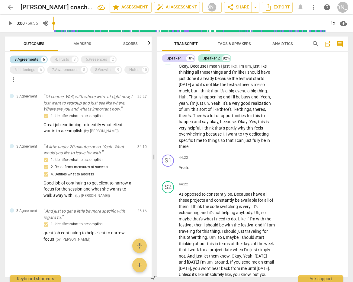
scroll to position [180, 0]
click at [35, 55] on div "3.Agreements 6 4.Trusts 3 5.Presences 2 6.Listenings 6 7.Awarenesses 5 8.Growth…" at bounding box center [81, 69] width 142 height 30
click at [129, 73] on div "Notes" at bounding box center [134, 70] width 10 height 6
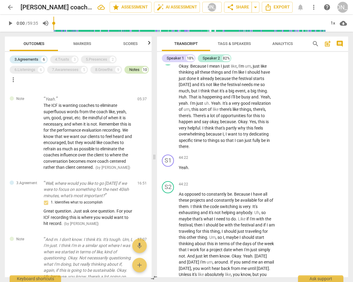
scroll to position [653, 0]
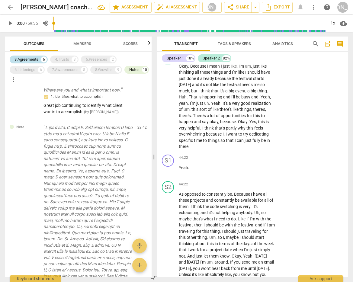
click at [34, 56] on div "3.Agreements" at bounding box center [26, 59] width 24 height 6
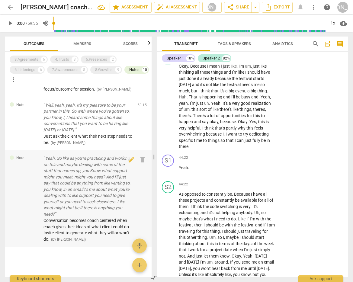
scroll to position [999, 0]
